Goal: Task Accomplishment & Management: Manage account settings

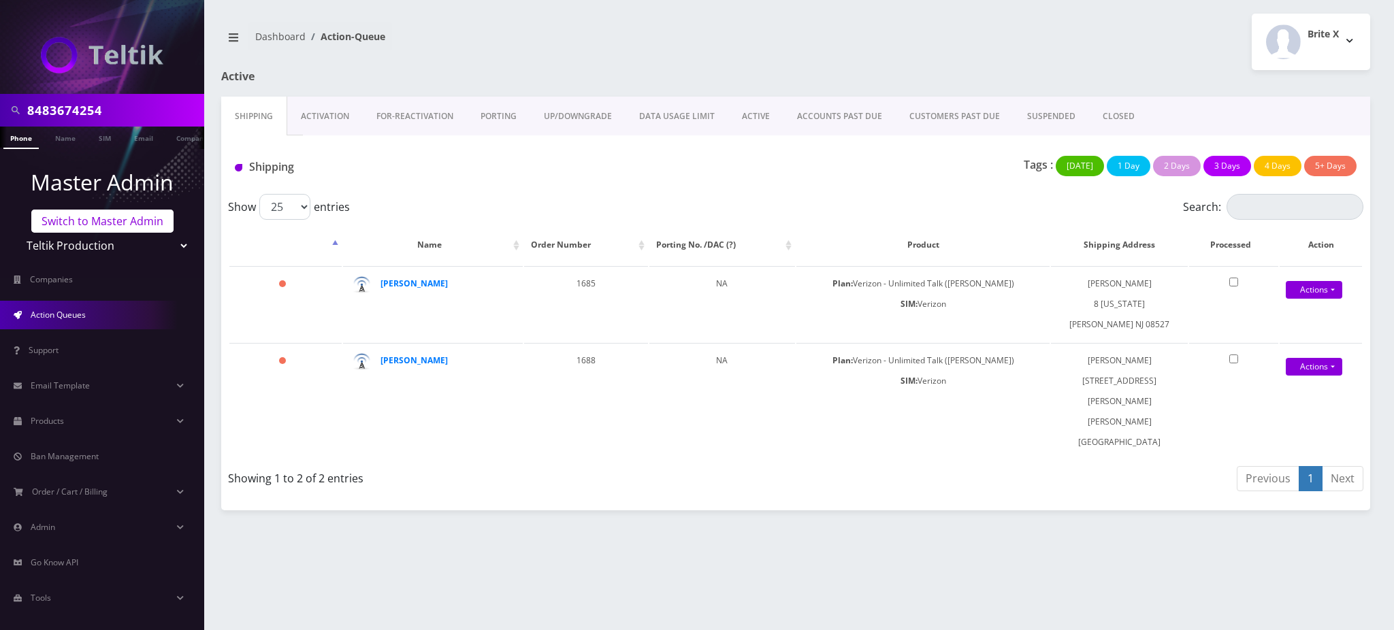
click at [103, 223] on link "Switch to Master Admin" at bounding box center [102, 221] width 142 height 23
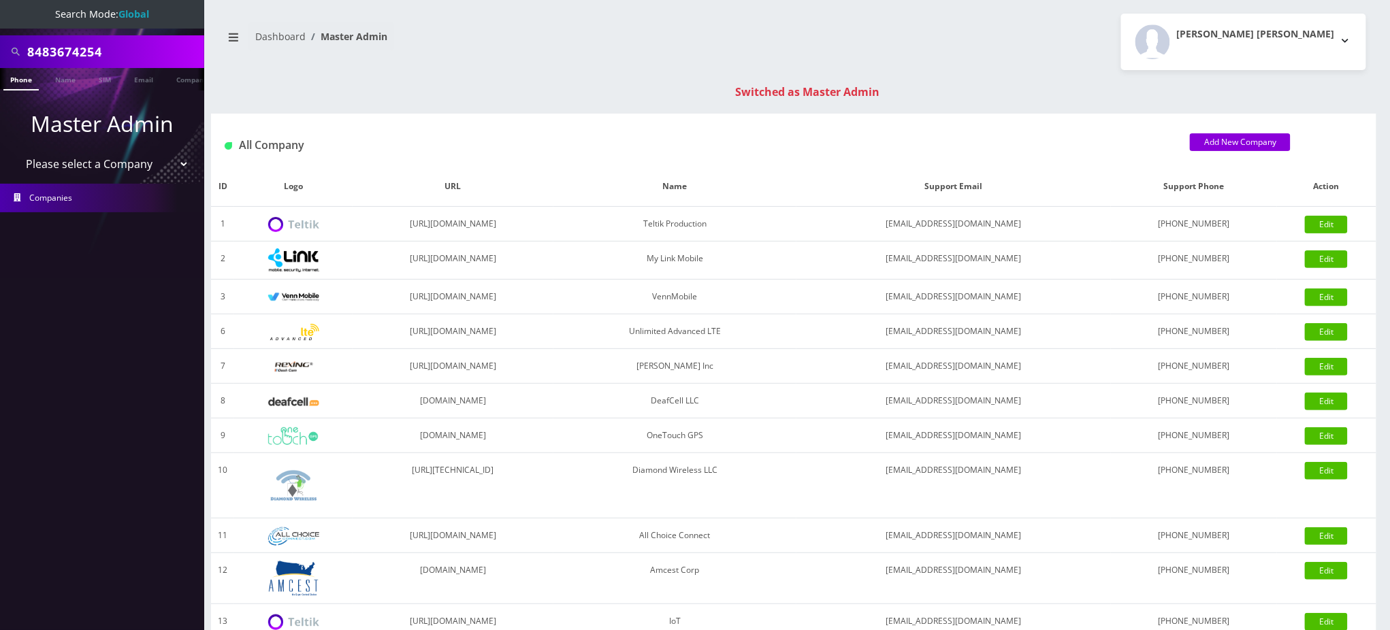
drag, startPoint x: 116, startPoint y: 48, endPoint x: 0, endPoint y: 50, distance: 116.4
click at [0, 50] on div "8483674254" at bounding box center [102, 51] width 204 height 33
paste input "15163167885"
drag, startPoint x: 33, startPoint y: 50, endPoint x: 0, endPoint y: 51, distance: 33.4
click at [0, 51] on div "15163167885" at bounding box center [102, 51] width 204 height 33
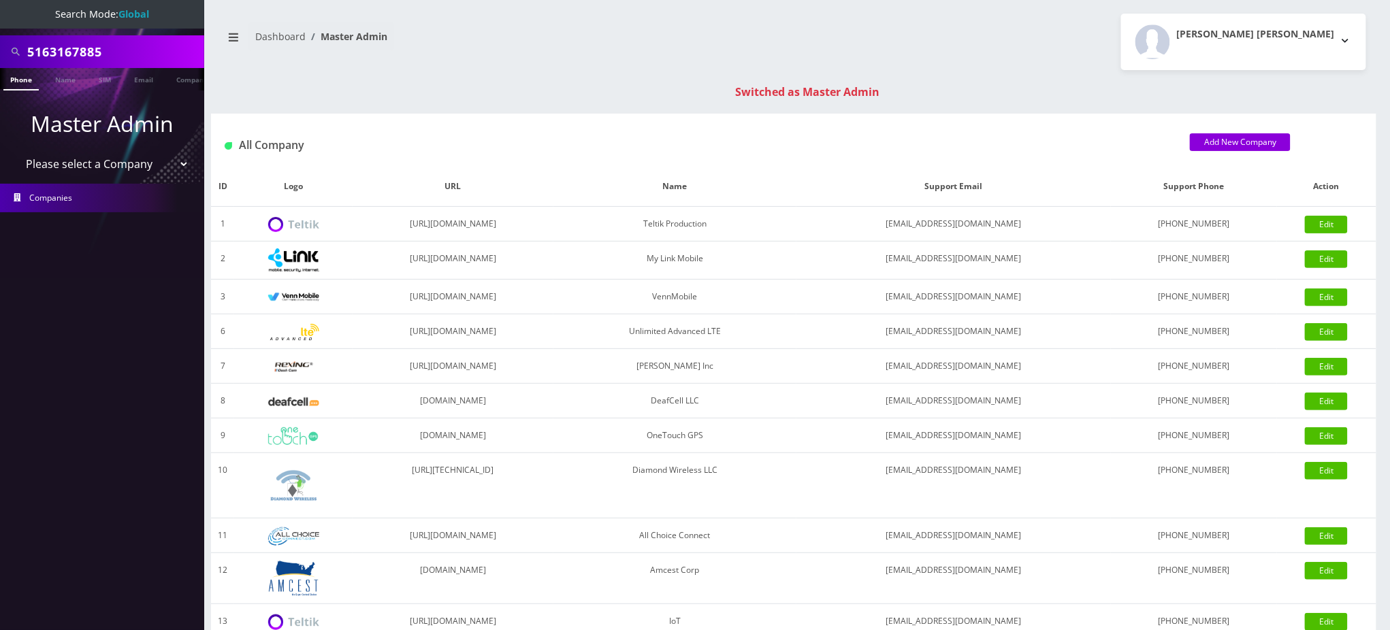
type input "5163167885"
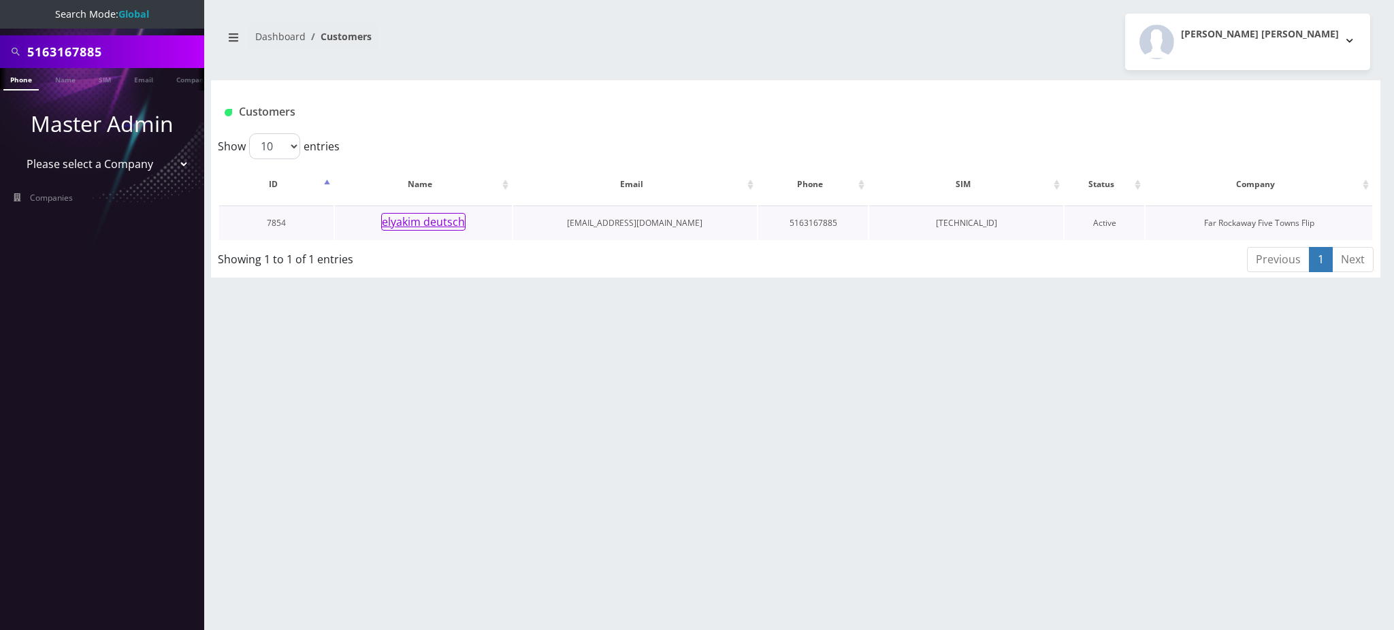
click at [437, 228] on button "elyakim deutsch" at bounding box center [423, 222] width 84 height 18
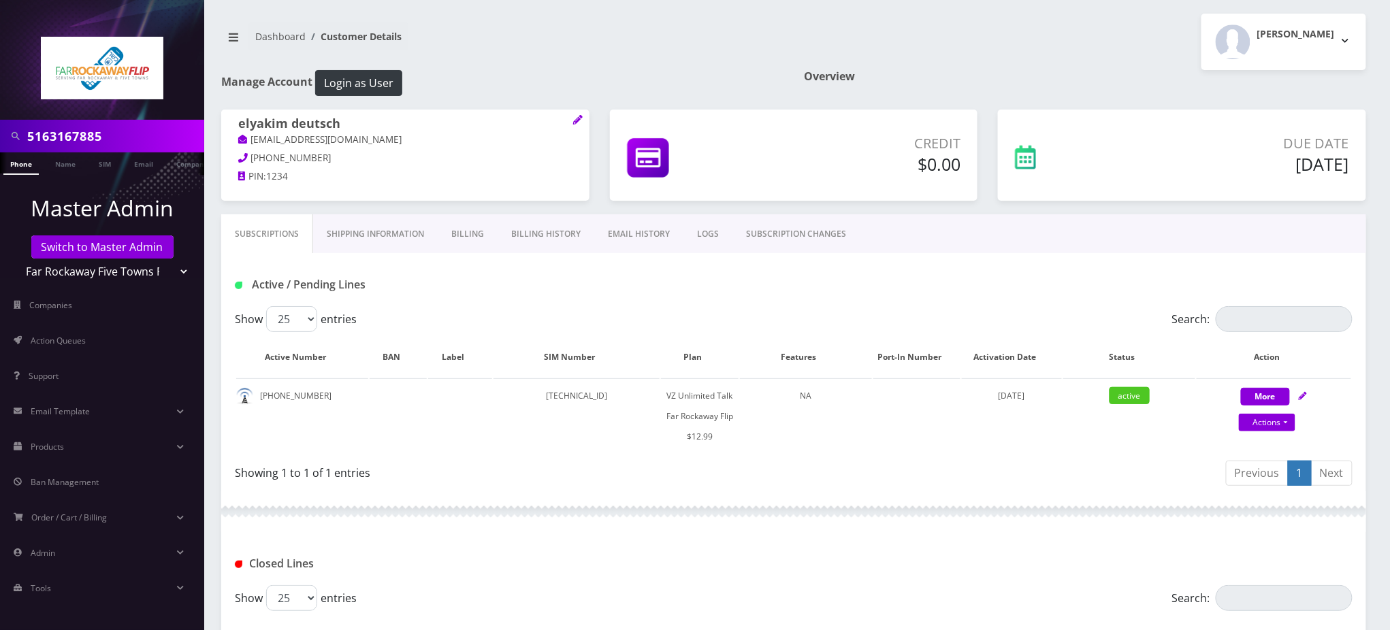
click at [89, 137] on input "5163167885" at bounding box center [114, 136] width 174 height 26
click at [91, 137] on input "5163167885" at bounding box center [114, 136] width 174 height 26
click at [638, 59] on nav "Dashboard Customer Details" at bounding box center [502, 41] width 562 height 39
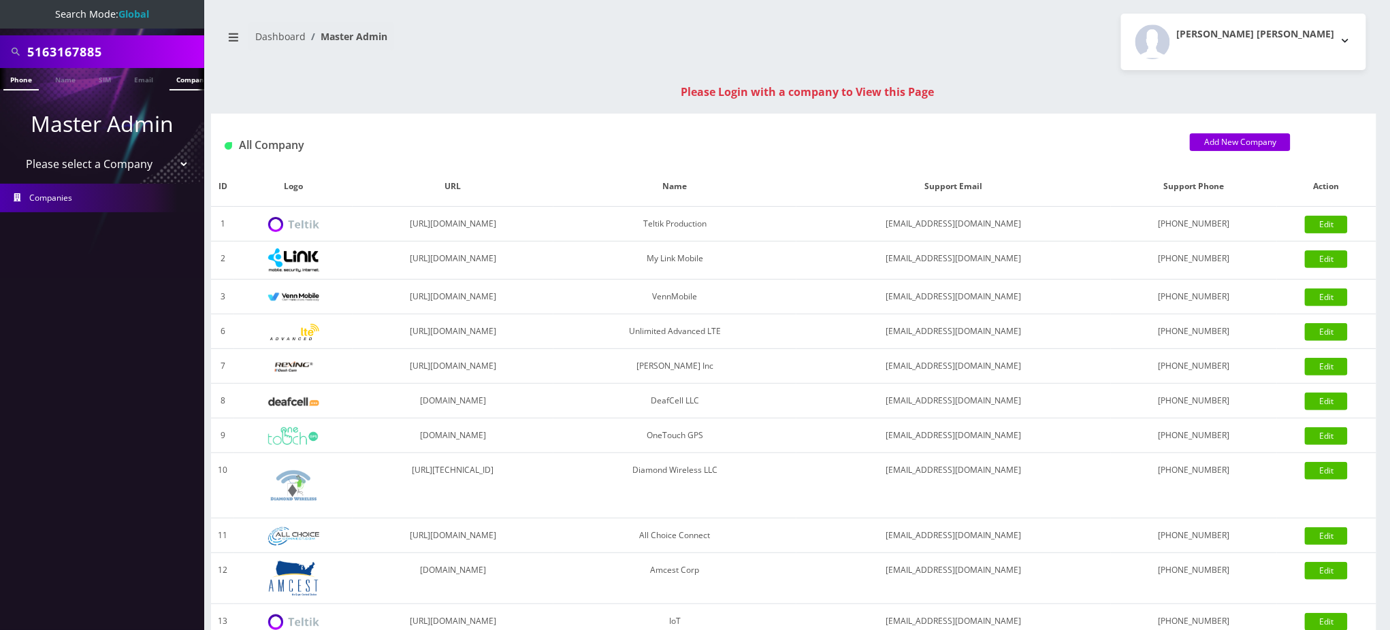
scroll to position [0, 6]
drag, startPoint x: 123, startPoint y: 54, endPoint x: 0, endPoint y: 27, distance: 126.0
click at [0, 28] on nav "Search Mode: Global 5163167885 Phone Name SIM Email Company Customer Master Adm…" at bounding box center [102, 315] width 204 height 630
paste input "14435804358"
drag, startPoint x: 35, startPoint y: 52, endPoint x: 0, endPoint y: 54, distance: 34.8
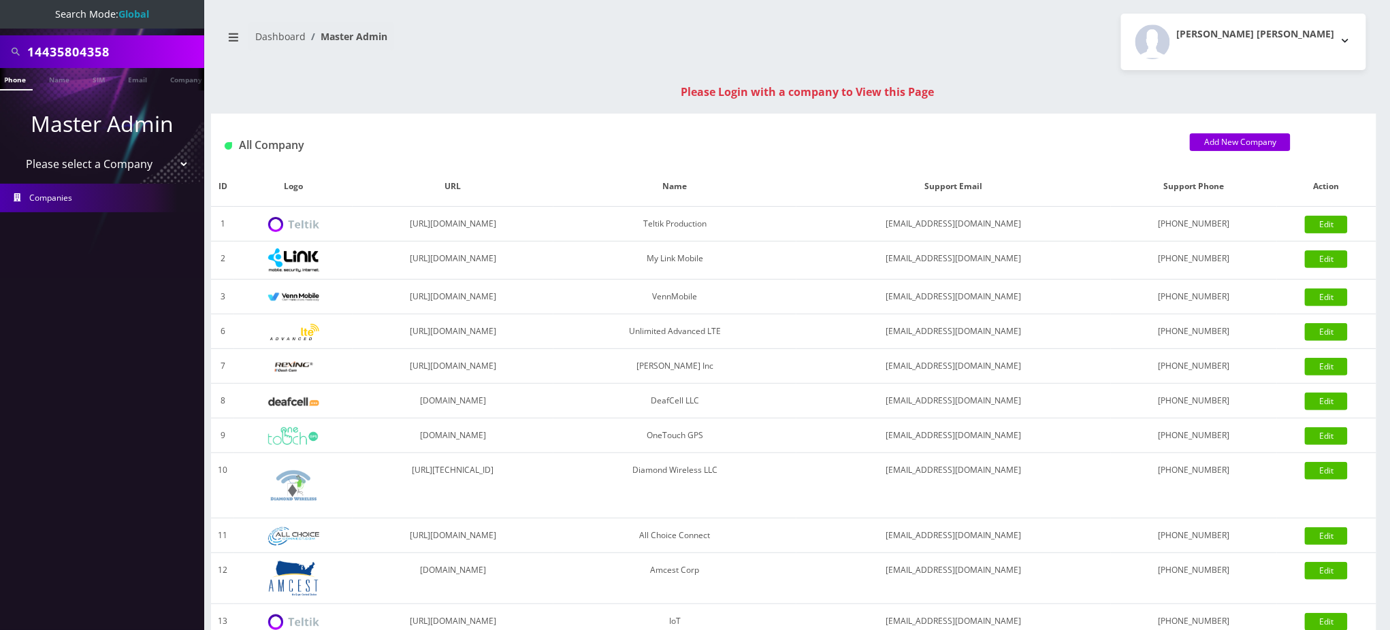
click at [0, 54] on div "14435804358" at bounding box center [102, 51] width 204 height 33
type input "4435804358"
click at [12, 78] on li at bounding box center [7, 82] width 14 height 34
click at [22, 85] on link "Phone" at bounding box center [20, 79] width 35 height 22
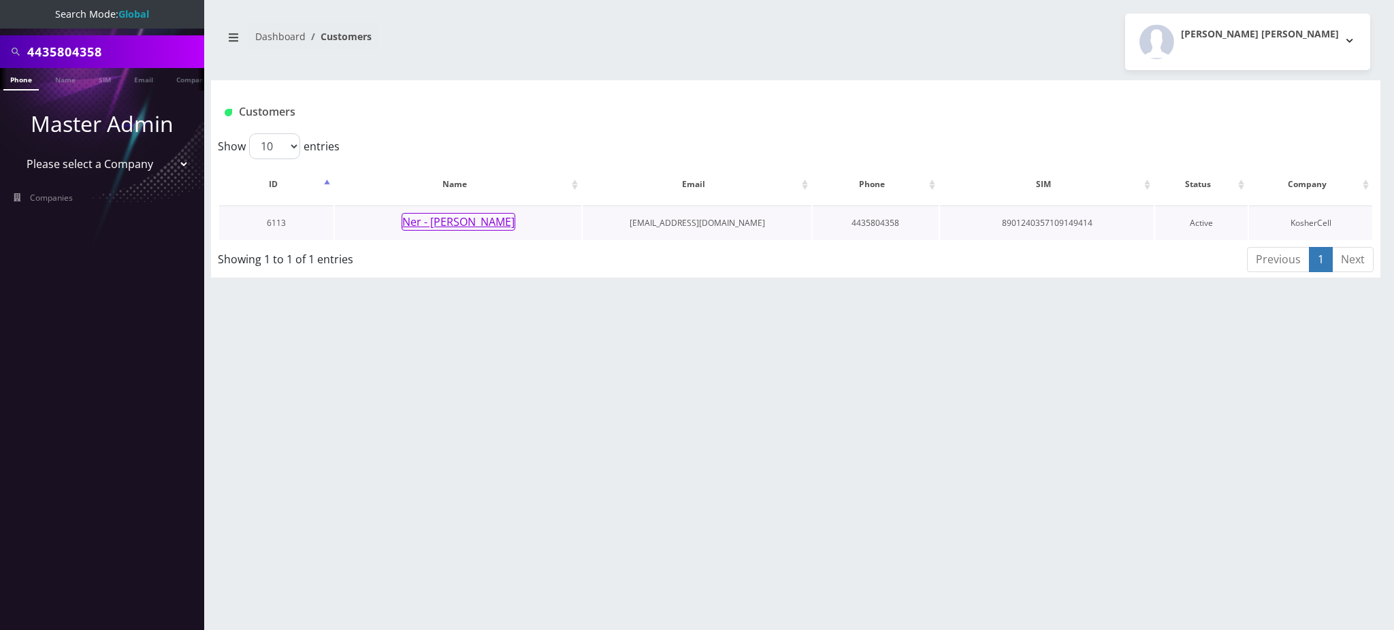
click at [458, 227] on button "Ner - [PERSON_NAME]" at bounding box center [459, 222] width 114 height 18
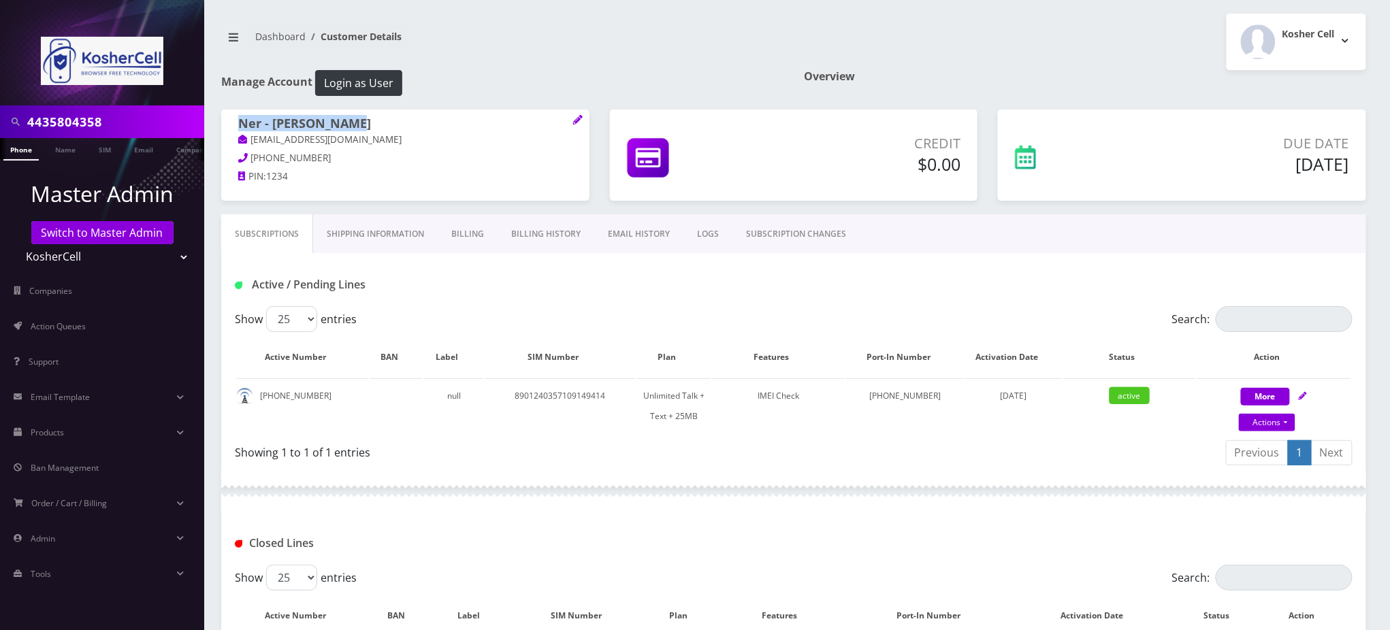
drag, startPoint x: 376, startPoint y: 125, endPoint x: 242, endPoint y: 125, distance: 134.7
click at [242, 125] on h1 "Ner - [PERSON_NAME]" at bounding box center [405, 124] width 334 height 16
copy h1 "Ner - Ruby Rootman"
click at [1139, 68] on div "Kosher Cell Logout" at bounding box center [1084, 42] width 583 height 56
click at [535, 70] on h1 "Manage Account Login as User" at bounding box center [502, 83] width 562 height 26
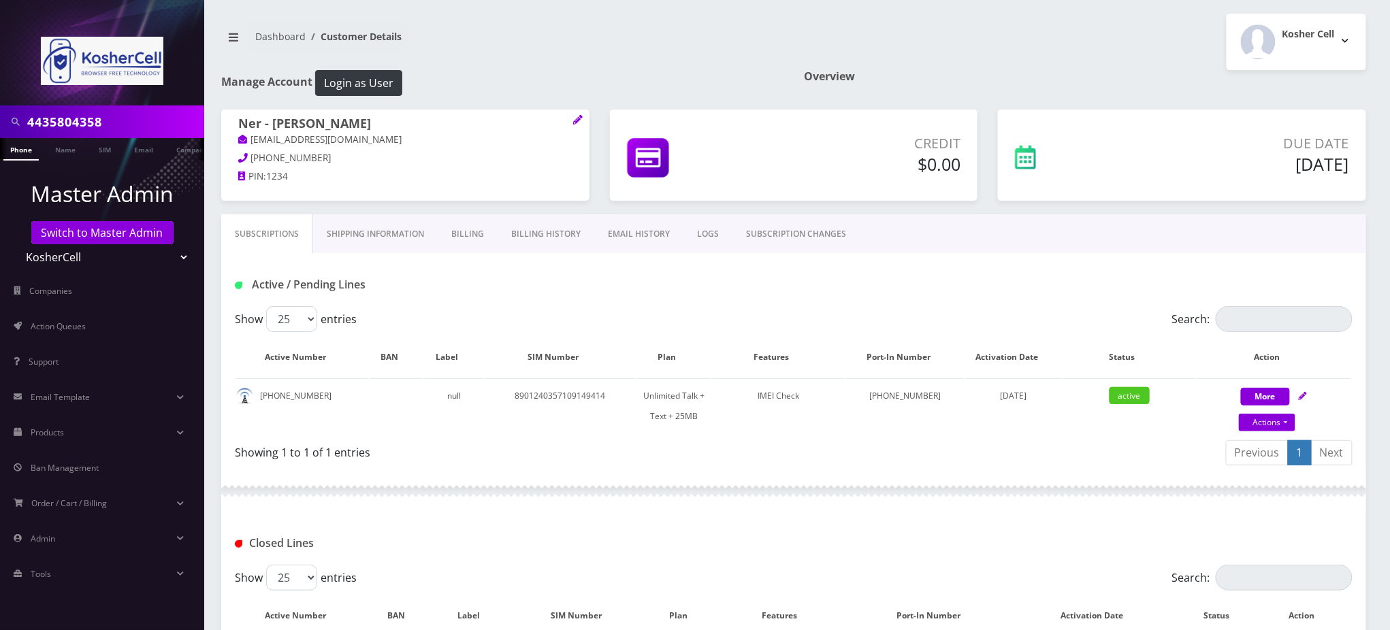
click at [0, 10] on nav "4435804358 Phone Name SIM Email Company Customer Master Admin Switch to Master …" at bounding box center [102, 315] width 204 height 630
type input "4439483166"
click at [20, 151] on link "Phone" at bounding box center [20, 149] width 35 height 22
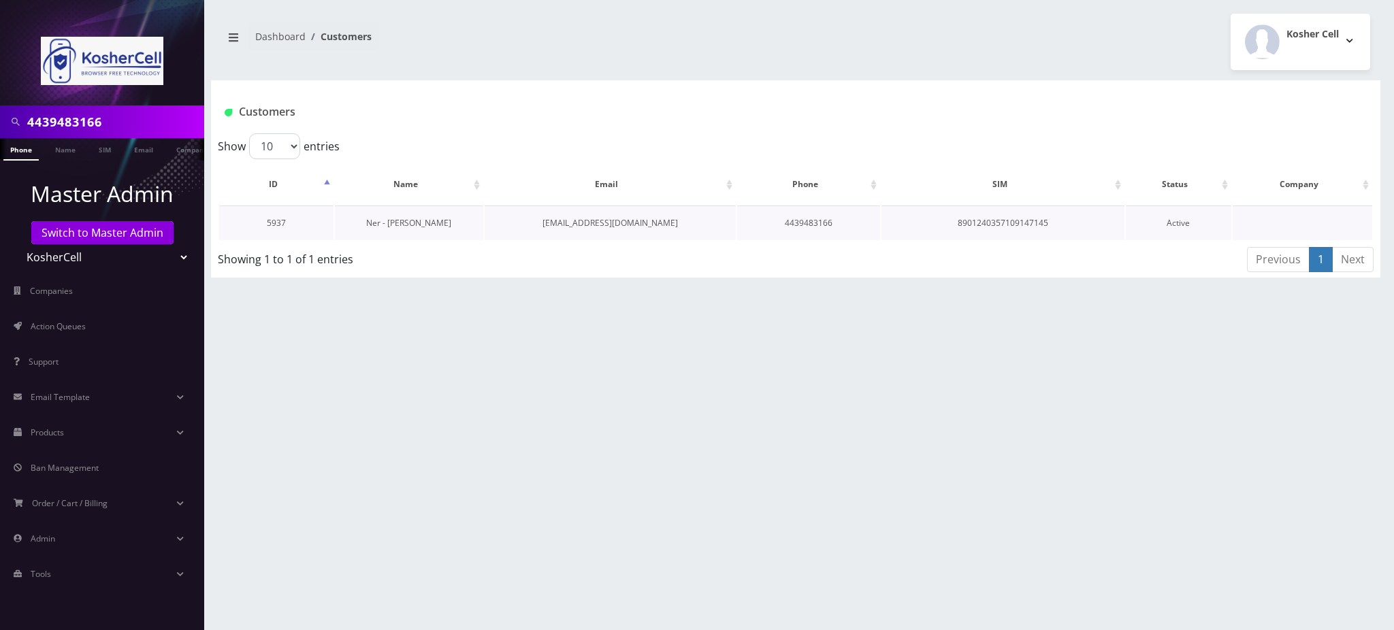
click at [418, 225] on link "Ner - Eli Levy" at bounding box center [408, 223] width 85 height 12
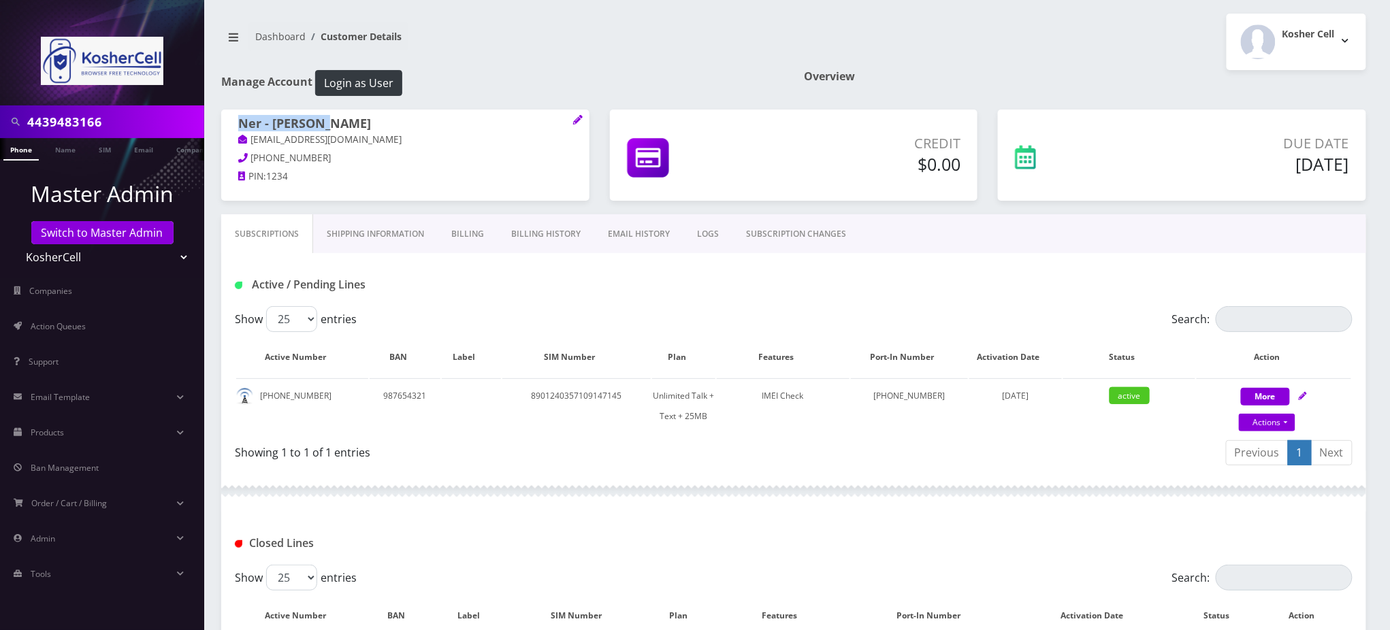
drag, startPoint x: 329, startPoint y: 118, endPoint x: 226, endPoint y: 124, distance: 102.9
click at [229, 124] on div "Ner - [PERSON_NAME] [EMAIL_ADDRESS][DOMAIN_NAME] [PHONE_NUMBER] PIN: 1234" at bounding box center [405, 152] width 368 height 85
copy h1 "Ner - [PERSON_NAME]"
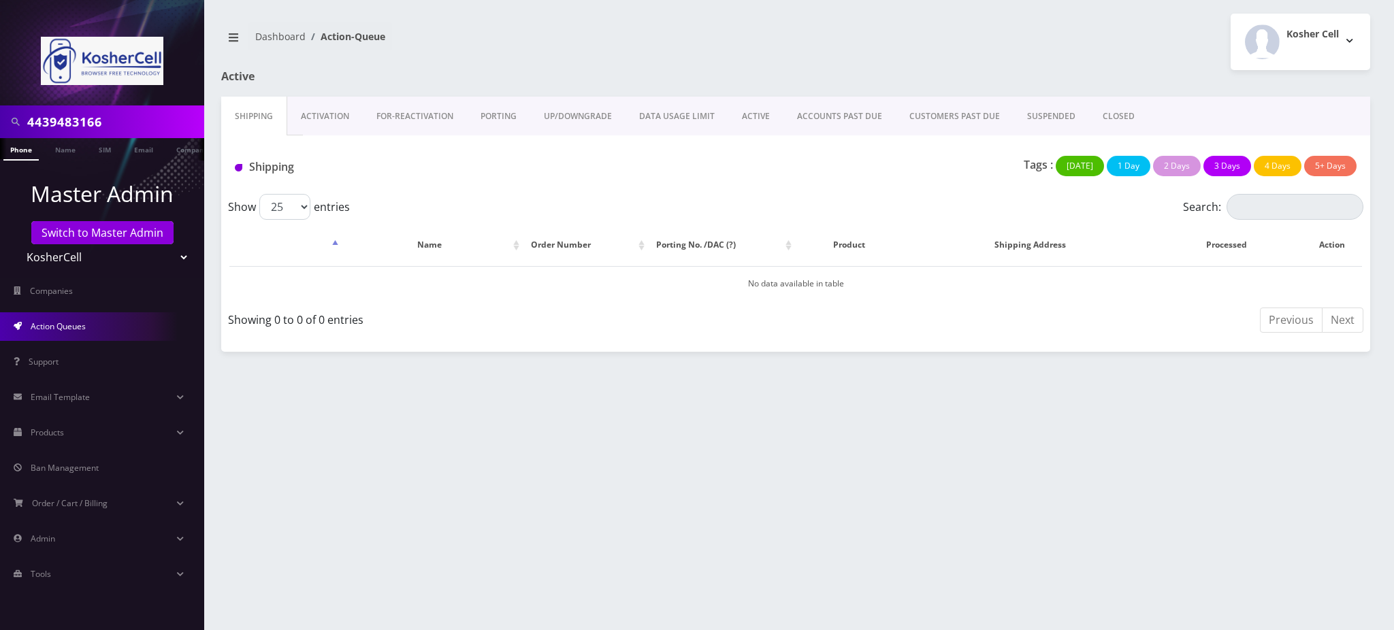
click at [20, 152] on link "Phone" at bounding box center [20, 149] width 35 height 22
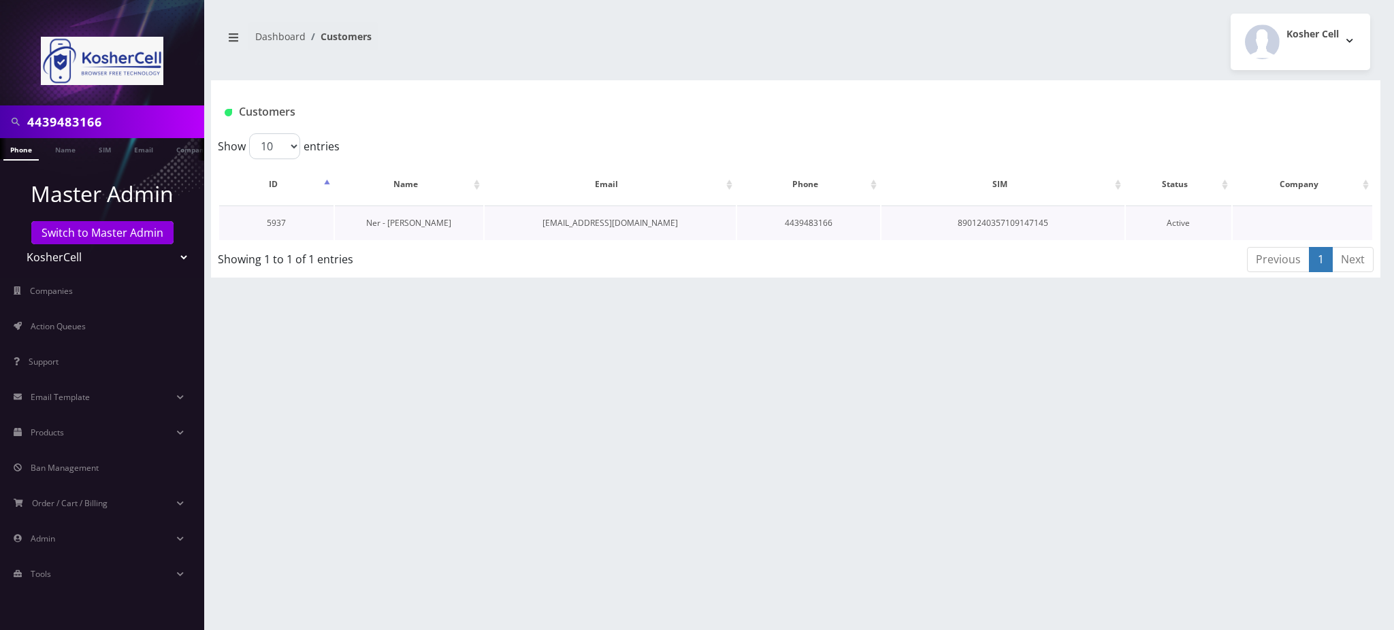
click at [417, 221] on link "Ner - [PERSON_NAME]" at bounding box center [408, 223] width 85 height 12
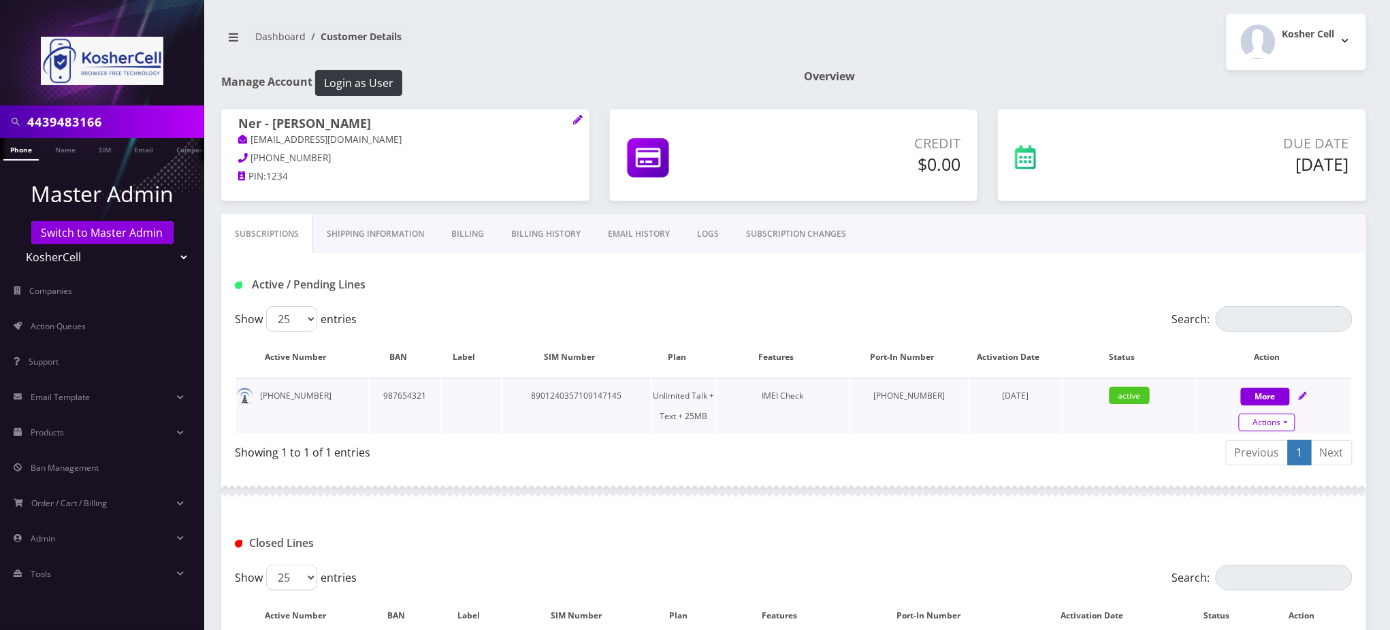
click at [1277, 417] on link "Actions" at bounding box center [1267, 423] width 56 height 18
select select "244"
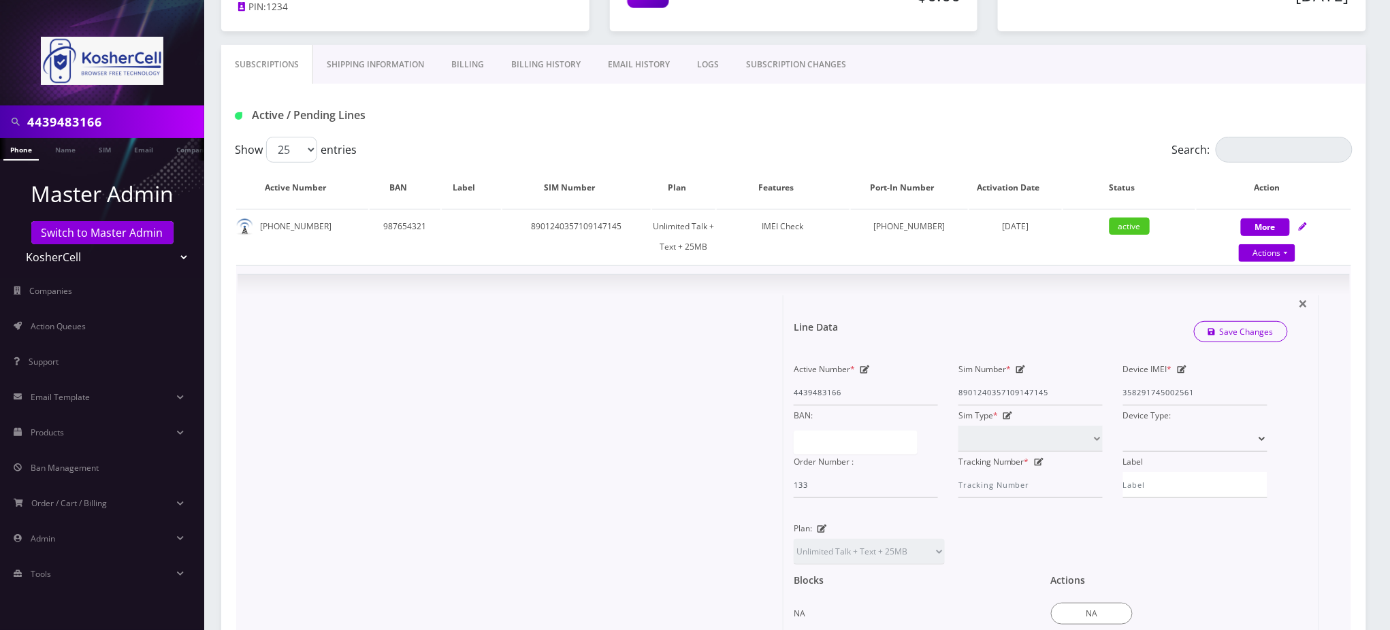
scroll to position [181, 0]
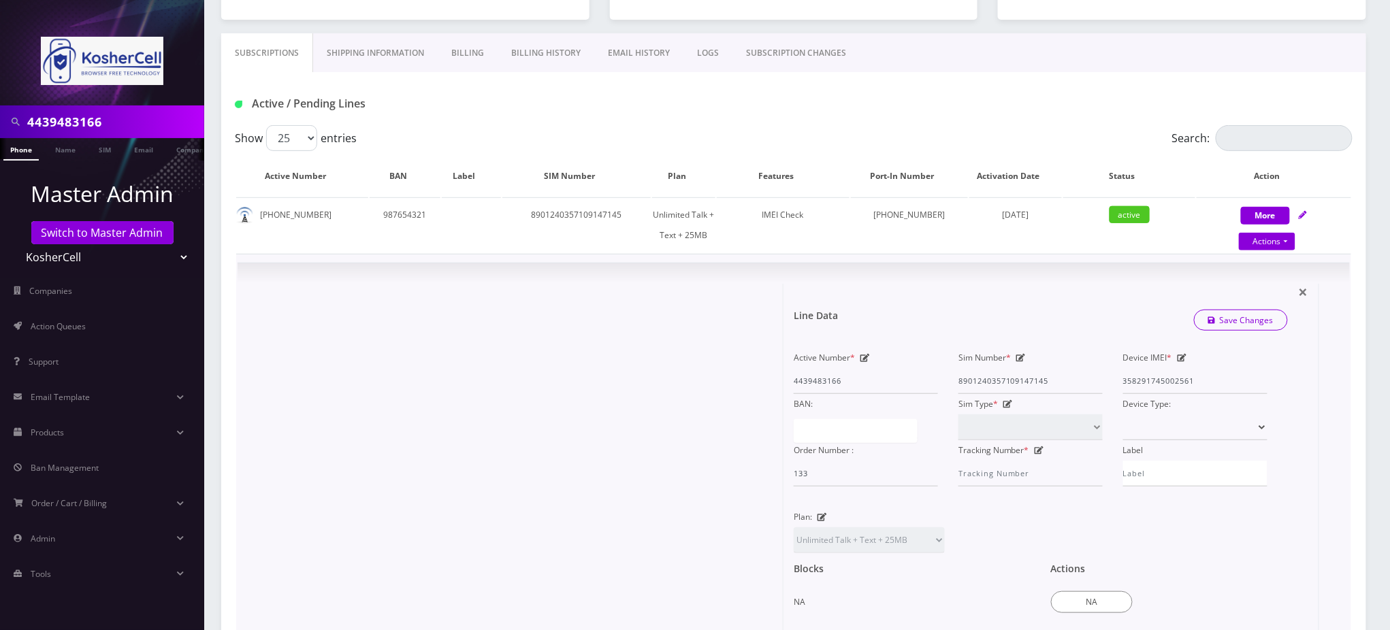
click at [1181, 357] on icon at bounding box center [1182, 358] width 10 height 8
click at [1176, 374] on input "358291745002561" at bounding box center [1195, 381] width 144 height 26
click at [1252, 314] on link "Save Changes" at bounding box center [1241, 320] width 95 height 21
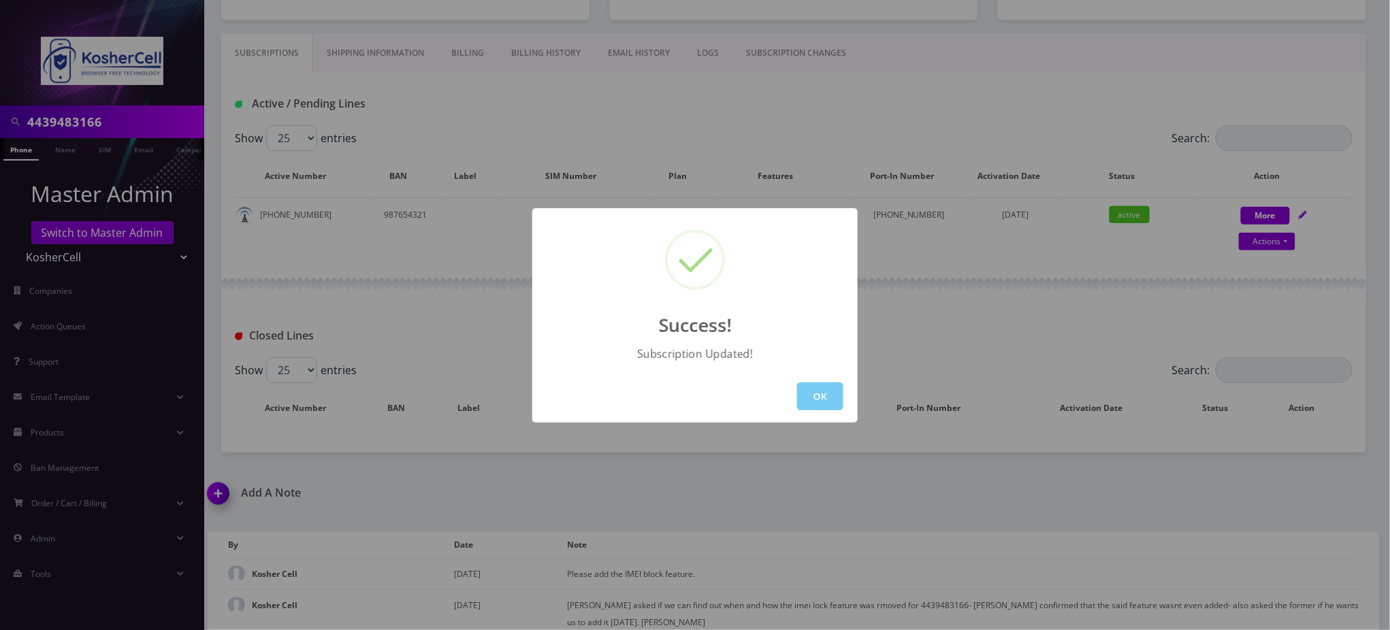
click at [824, 397] on button "OK" at bounding box center [820, 396] width 46 height 28
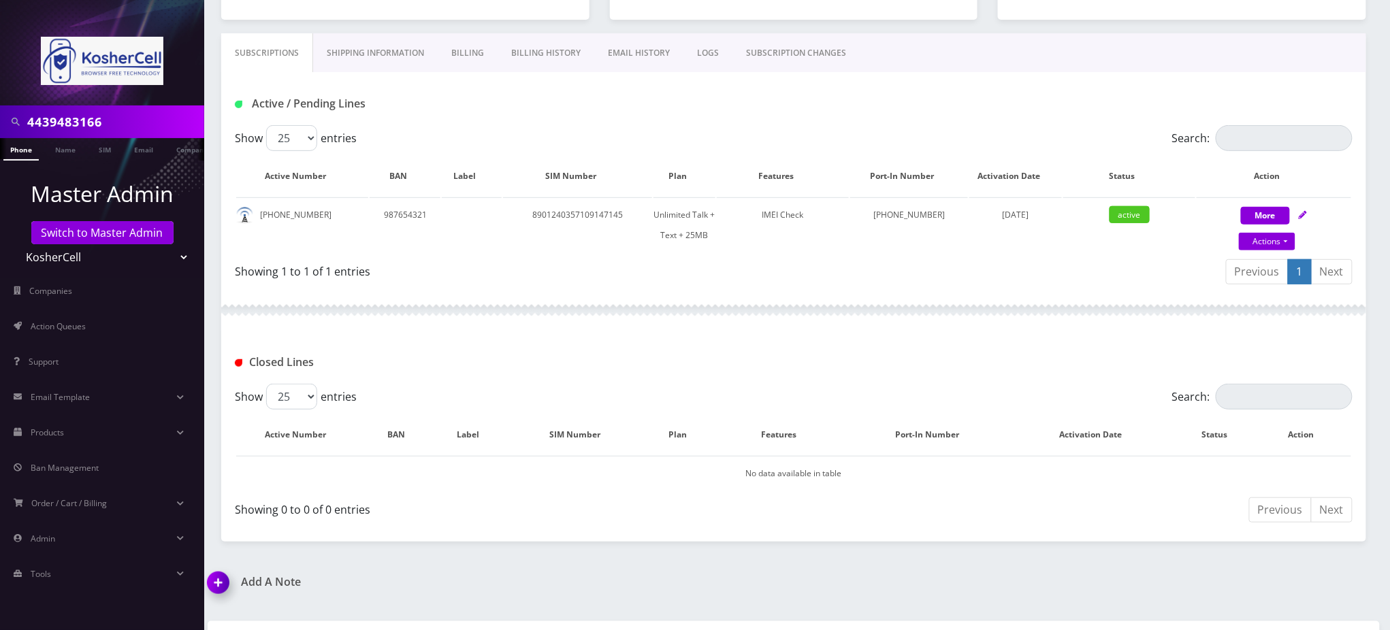
click at [1177, 51] on div "Subscriptions Shipping Information Billing Billing History EMAIL HISTORY LOGS S…" at bounding box center [793, 52] width 1145 height 39
click at [88, 116] on input "4439483166" at bounding box center [114, 122] width 174 height 26
click at [87, 116] on input "4439483166" at bounding box center [114, 122] width 174 height 26
click at [88, 116] on input "4439483166" at bounding box center [114, 122] width 174 height 26
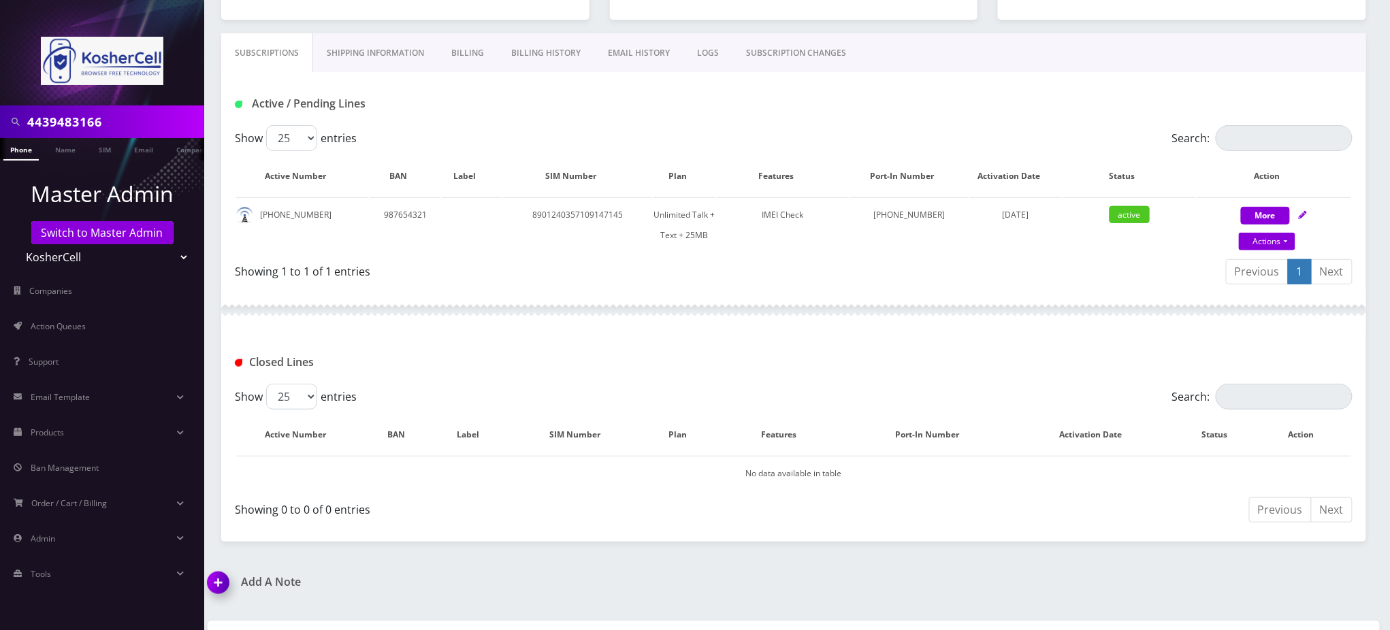
click at [73, 128] on input "4439483166" at bounding box center [114, 122] width 174 height 26
click at [74, 128] on input "4439483166" at bounding box center [114, 122] width 174 height 26
click at [690, 103] on div "Active / Pending Lines" at bounding box center [794, 104] width 1138 height 22
click at [809, 109] on div "Active / Pending Lines" at bounding box center [794, 104] width 1138 height 22
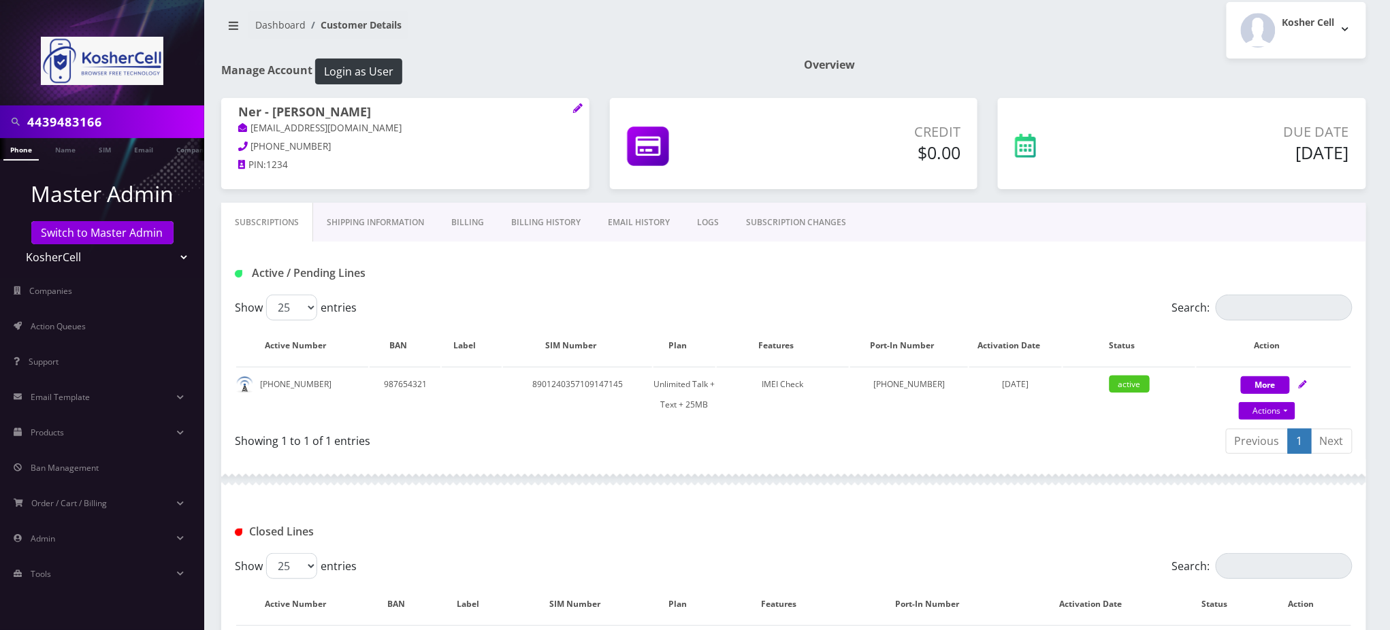
scroll to position [0, 0]
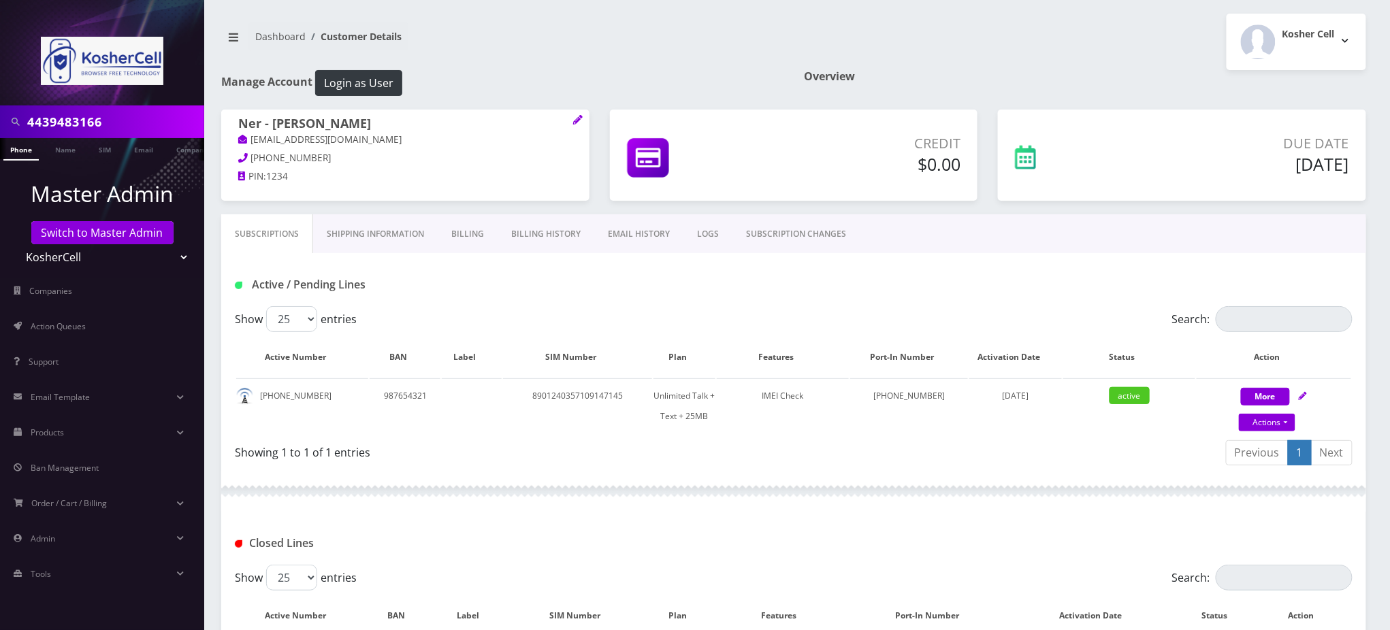
click at [704, 52] on nav "Dashboard Customer Details" at bounding box center [502, 41] width 562 height 39
